Goal: Task Accomplishment & Management: Manage account settings

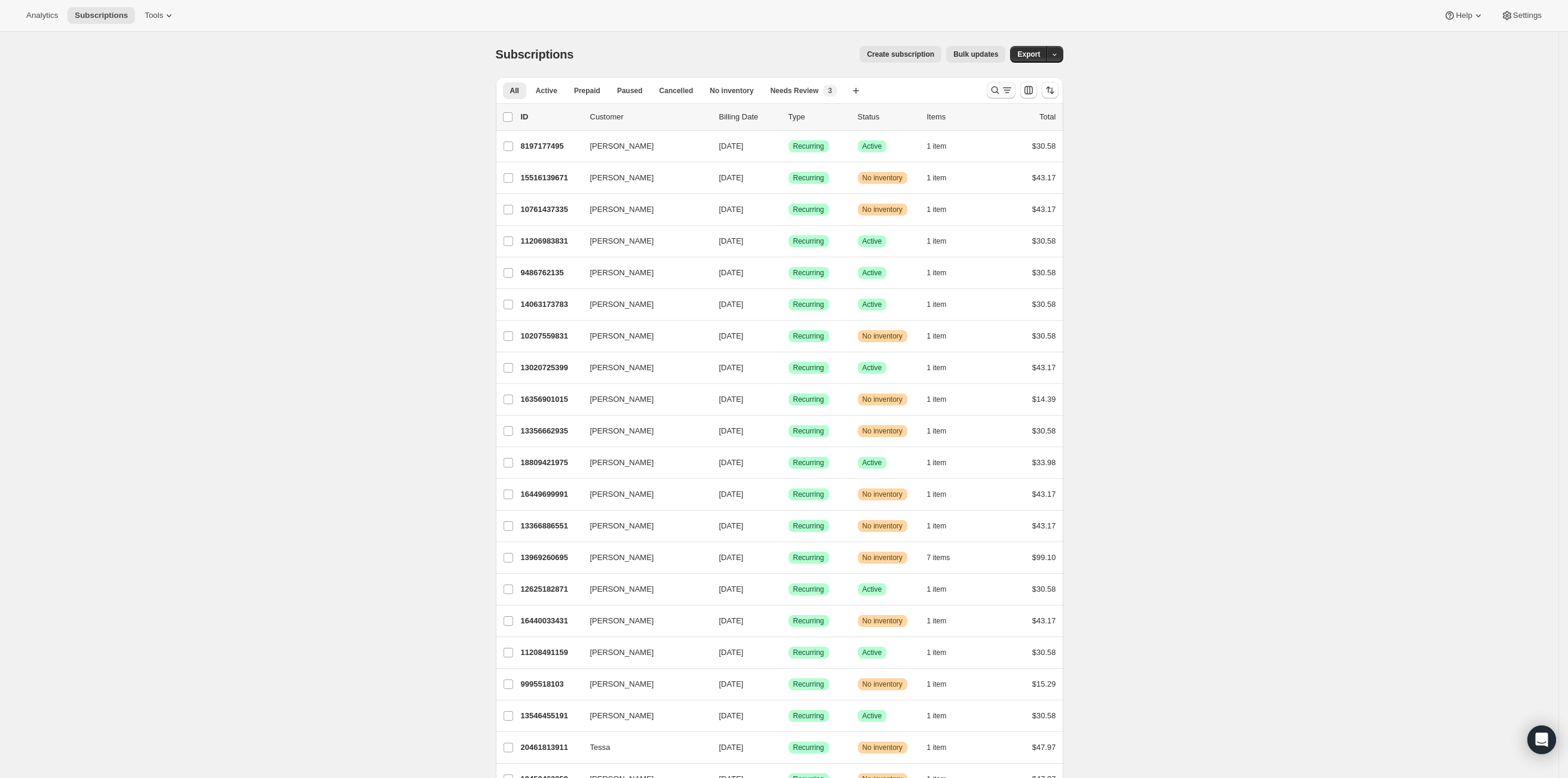
click at [1009, 91] on icon "Search and filter results" at bounding box center [1007, 89] width 6 height 1
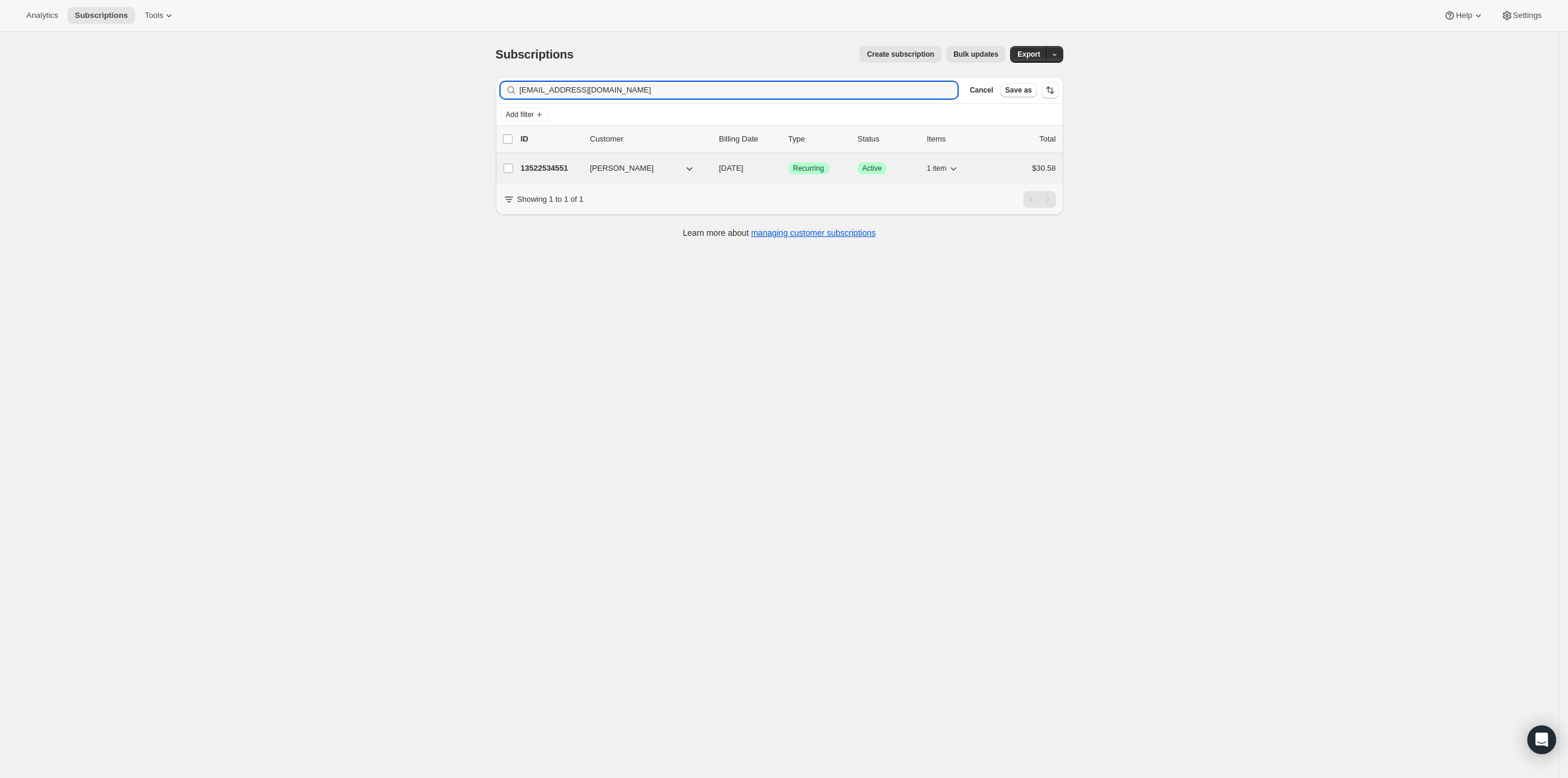
type input "[EMAIL_ADDRESS][DOMAIN_NAME]"
click at [611, 168] on span "[PERSON_NAME]" at bounding box center [622, 168] width 64 height 12
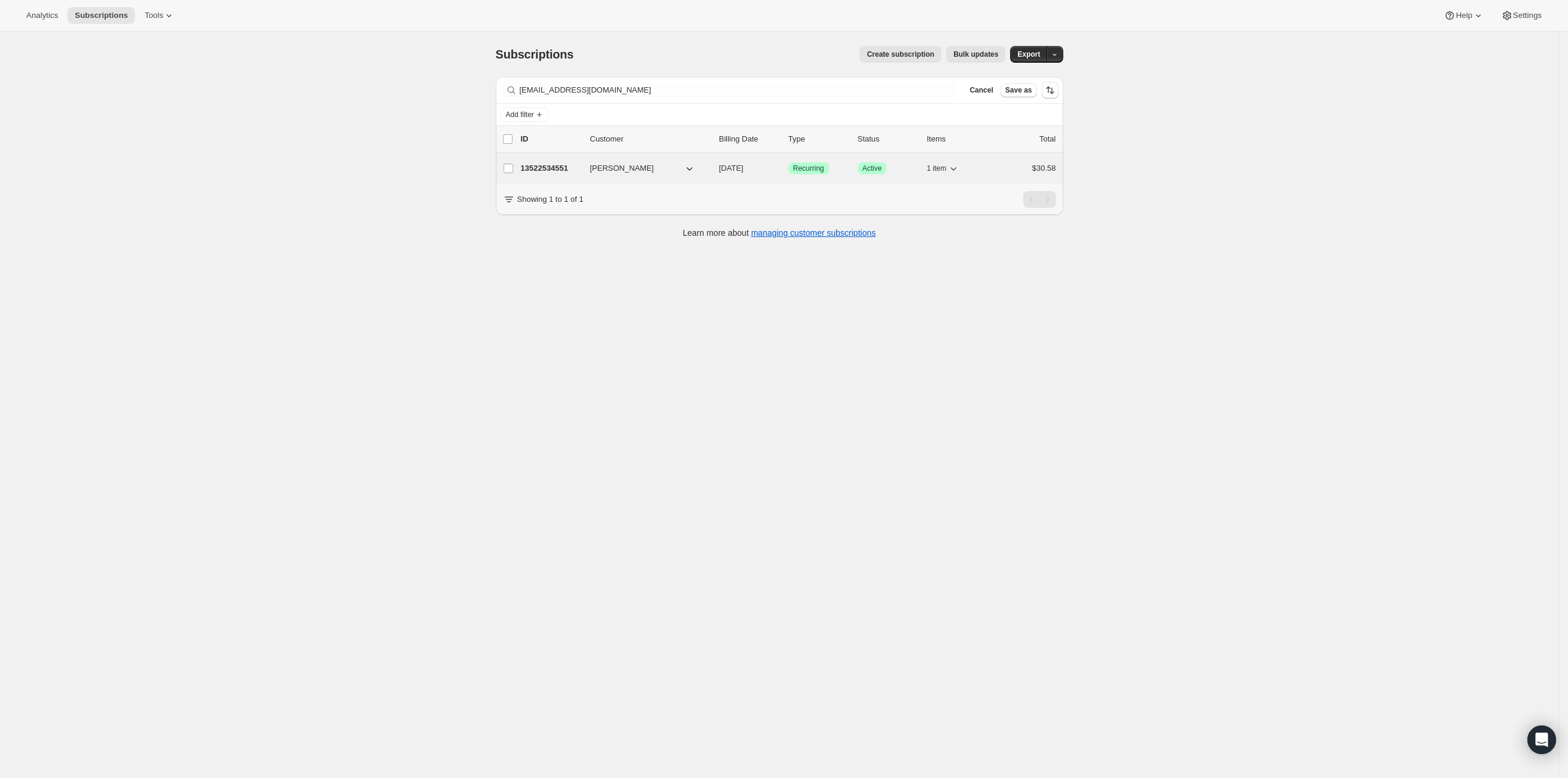
click at [548, 171] on p "13522534551" at bounding box center [550, 168] width 59 height 12
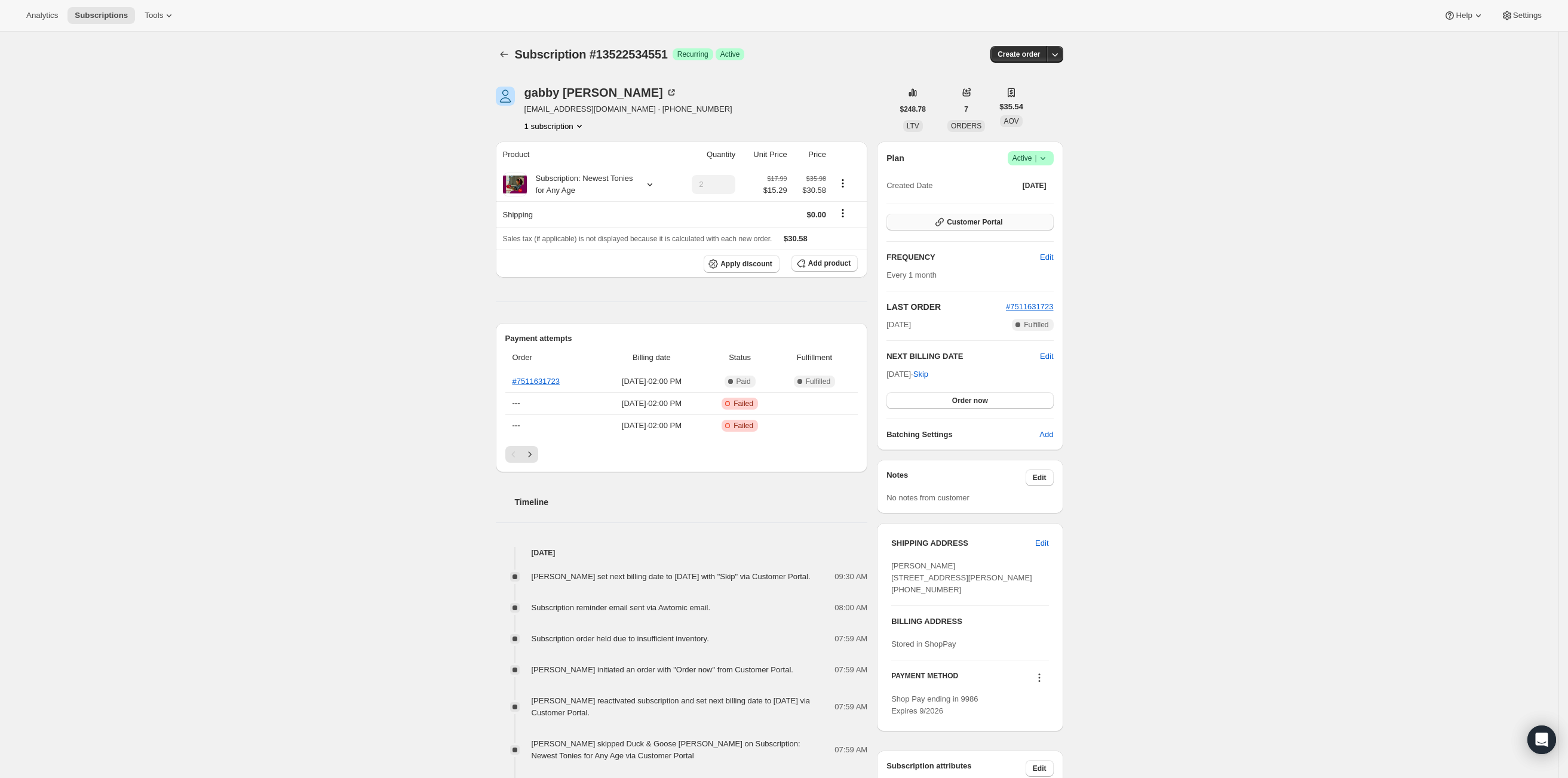
click at [968, 224] on span "Customer Portal" at bounding box center [975, 222] width 56 height 10
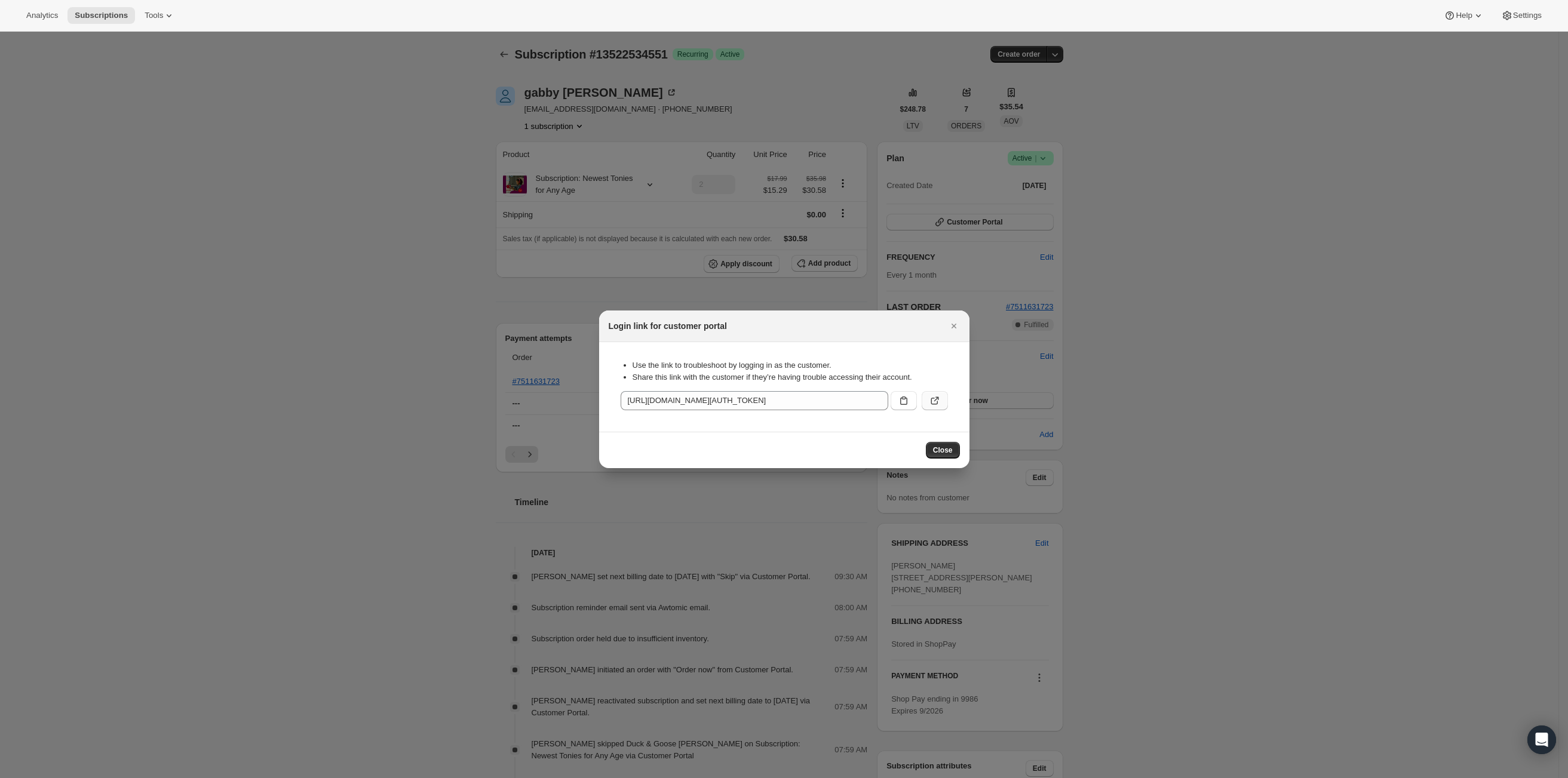
click at [932, 403] on icon ":rcc:" at bounding box center [934, 400] width 12 height 12
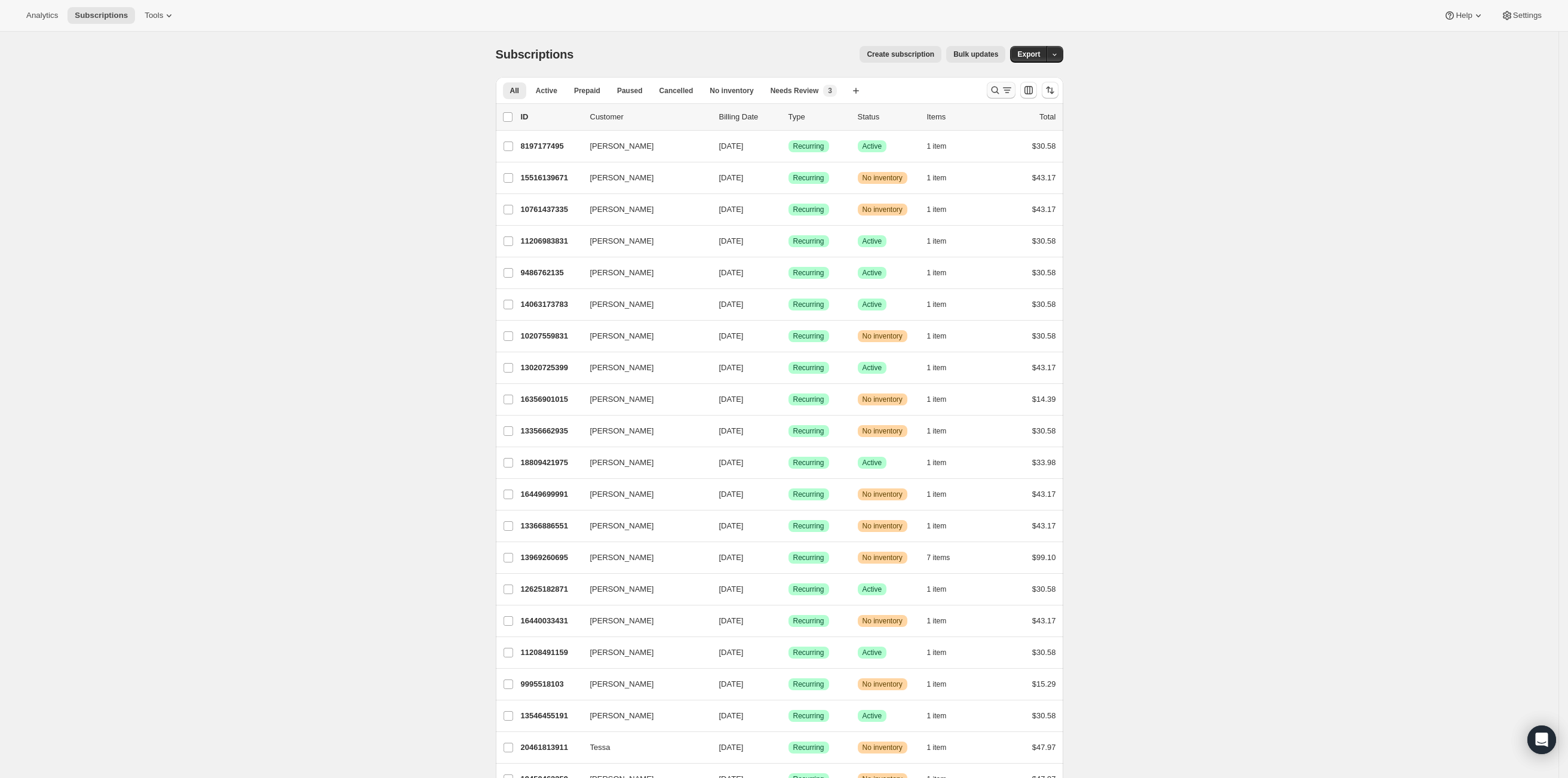
click at [1000, 91] on icon "Search and filter results" at bounding box center [994, 89] width 12 height 12
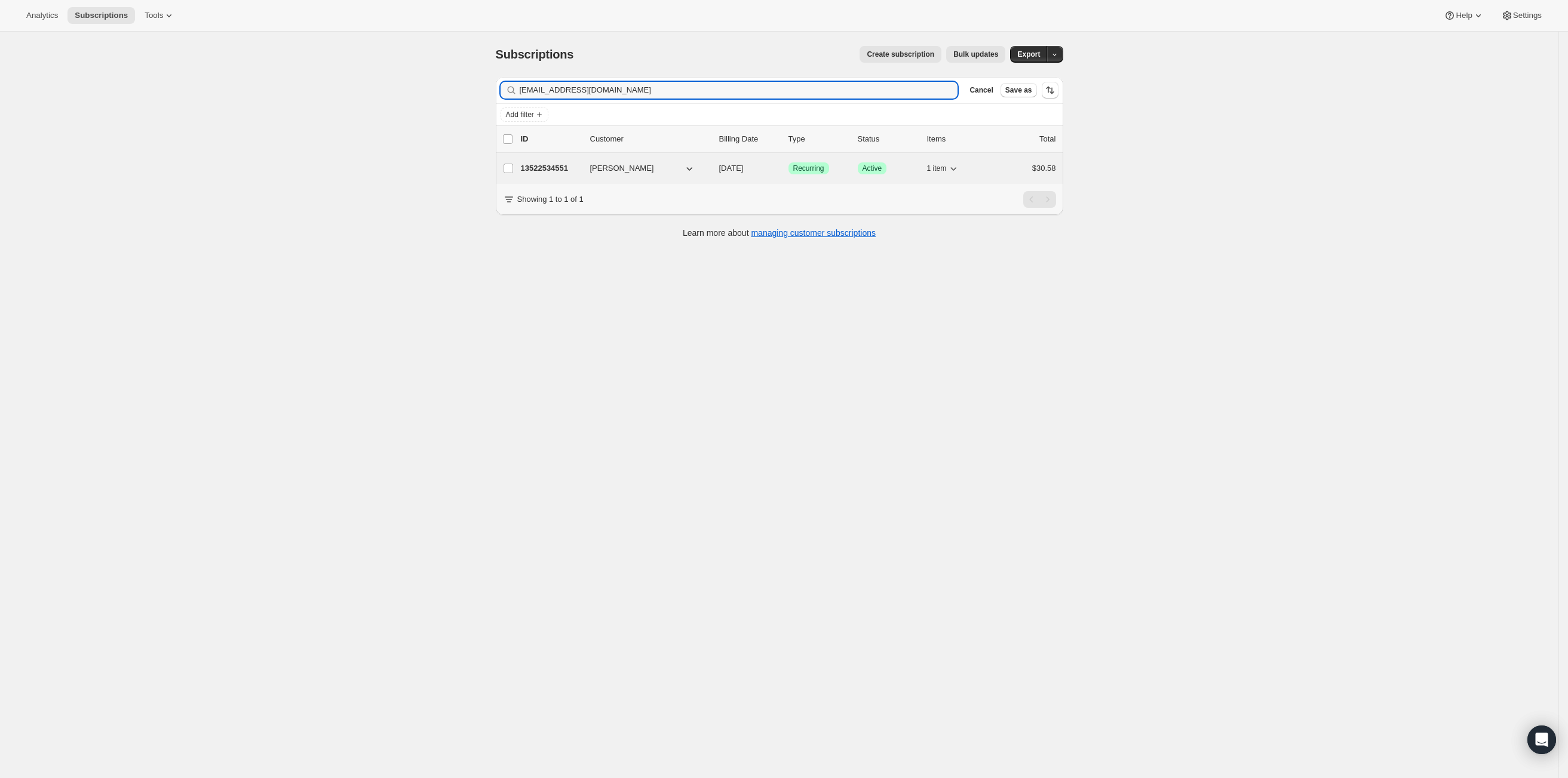
type input "[EMAIL_ADDRESS][DOMAIN_NAME]"
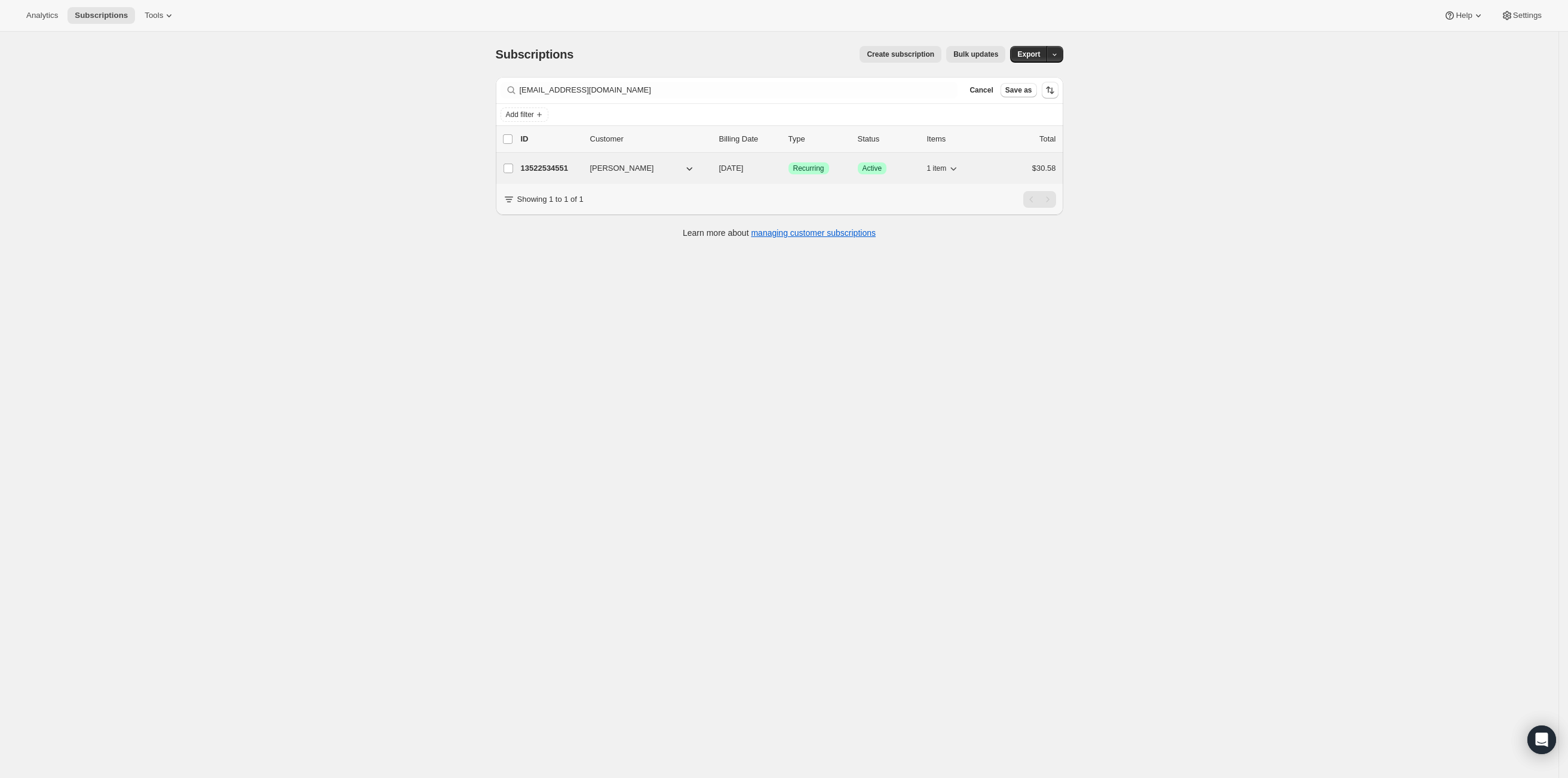
click at [554, 168] on p "13522534551" at bounding box center [550, 168] width 59 height 12
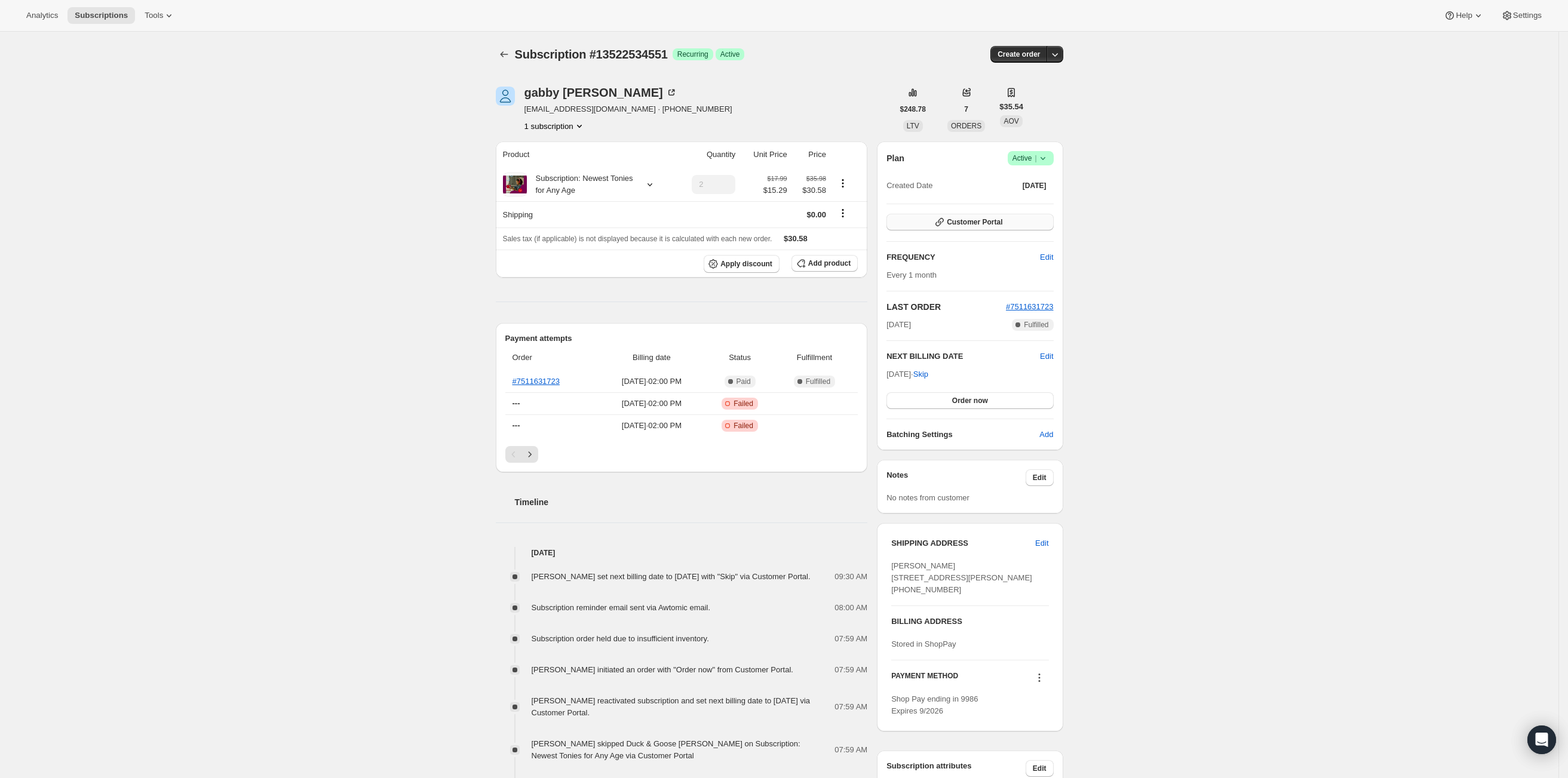
click at [978, 215] on button "Customer Portal" at bounding box center [969, 222] width 166 height 17
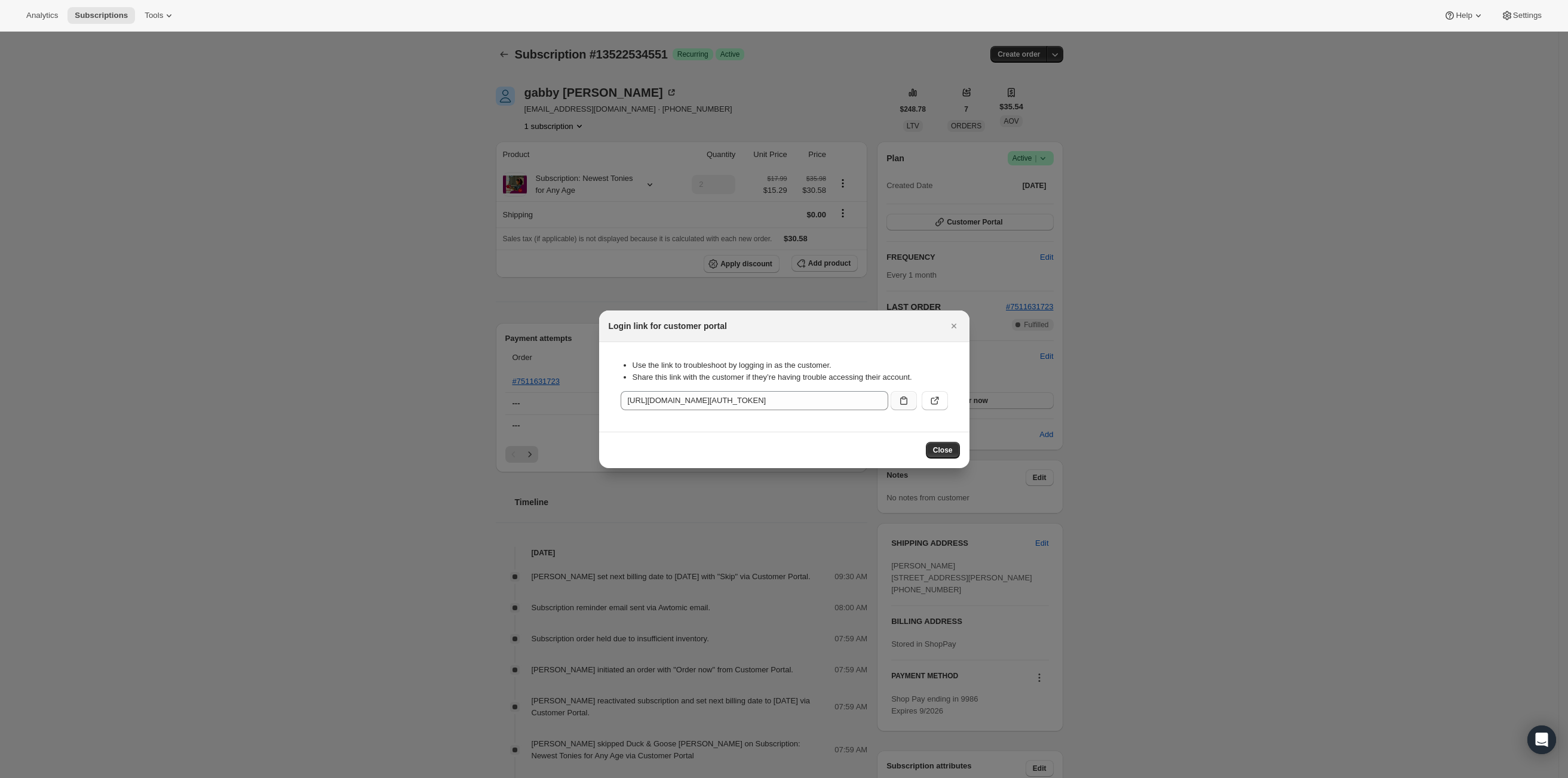
click at [903, 404] on icon ":rcc:" at bounding box center [903, 400] width 12 height 12
